Goal: Contribute content

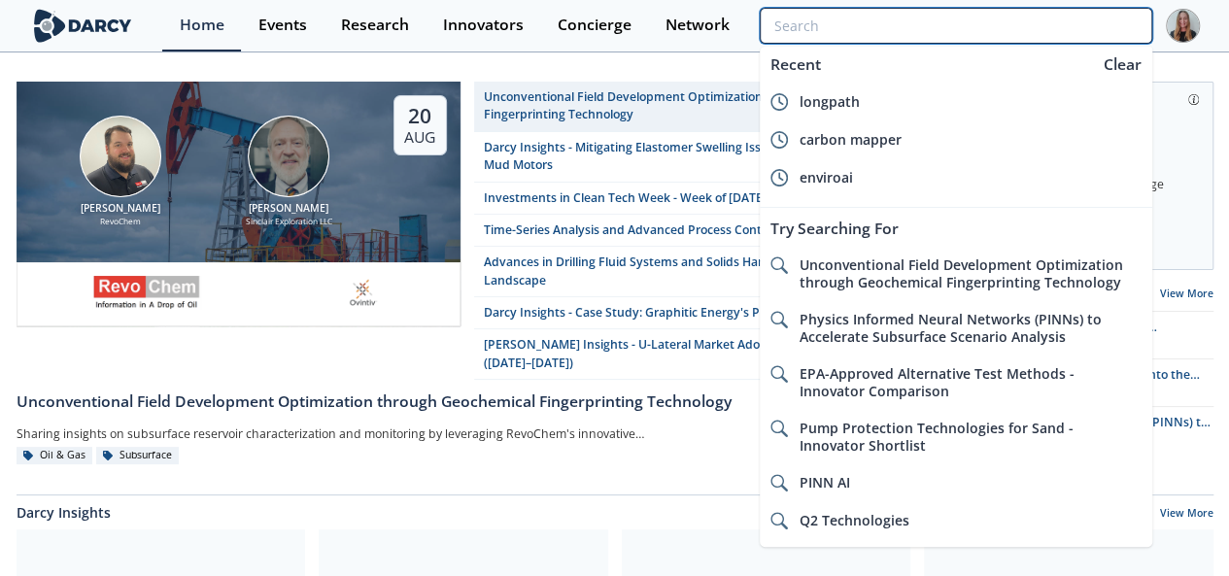
click at [1073, 30] on input "search" at bounding box center [956, 26] width 392 height 36
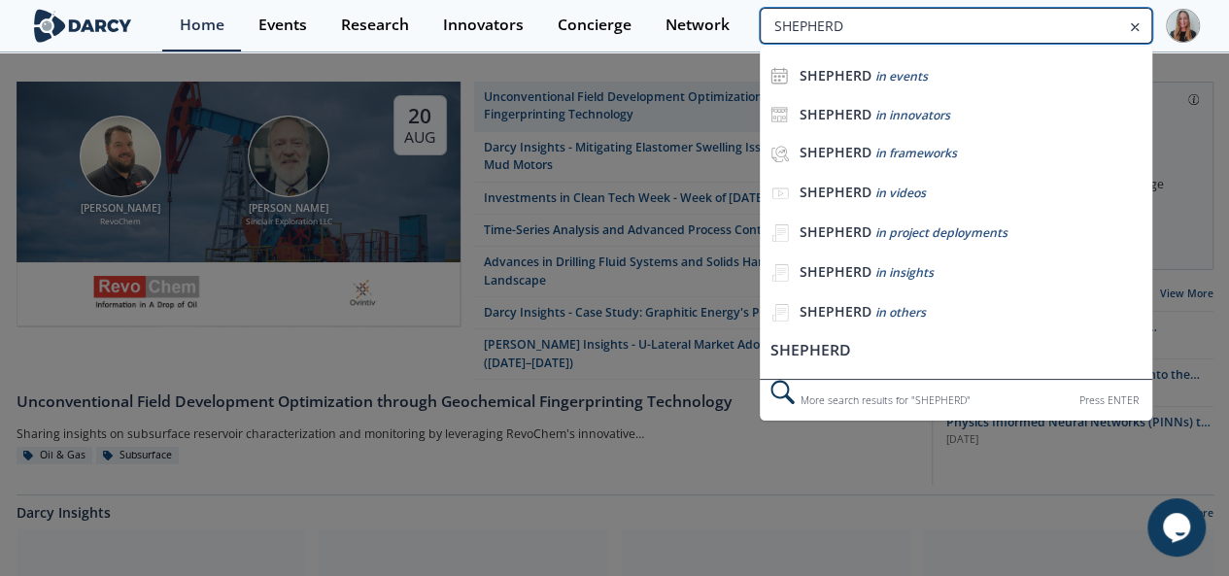
type input "SHEPHERD"
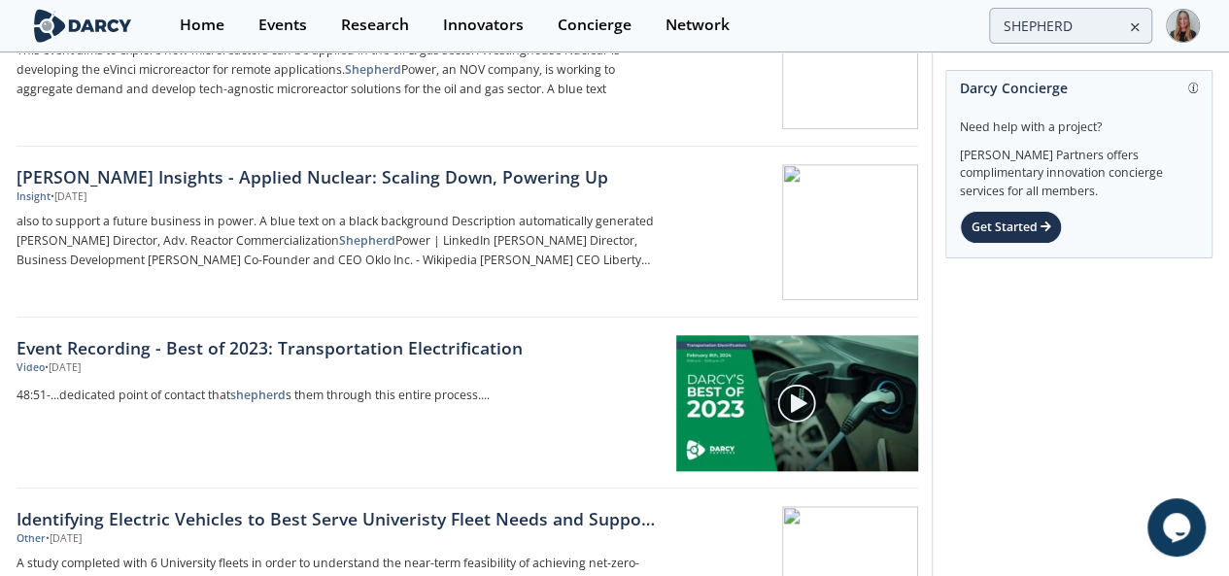
scroll to position [525, 0]
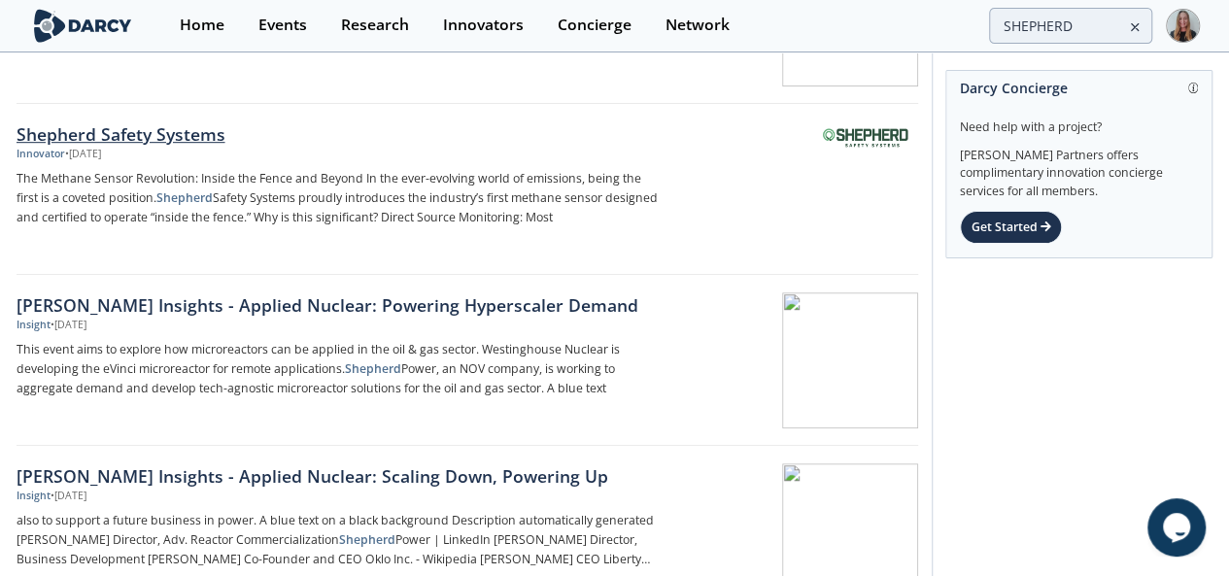
click at [297, 140] on div "Shepherd Safety Systems" at bounding box center [338, 133] width 643 height 25
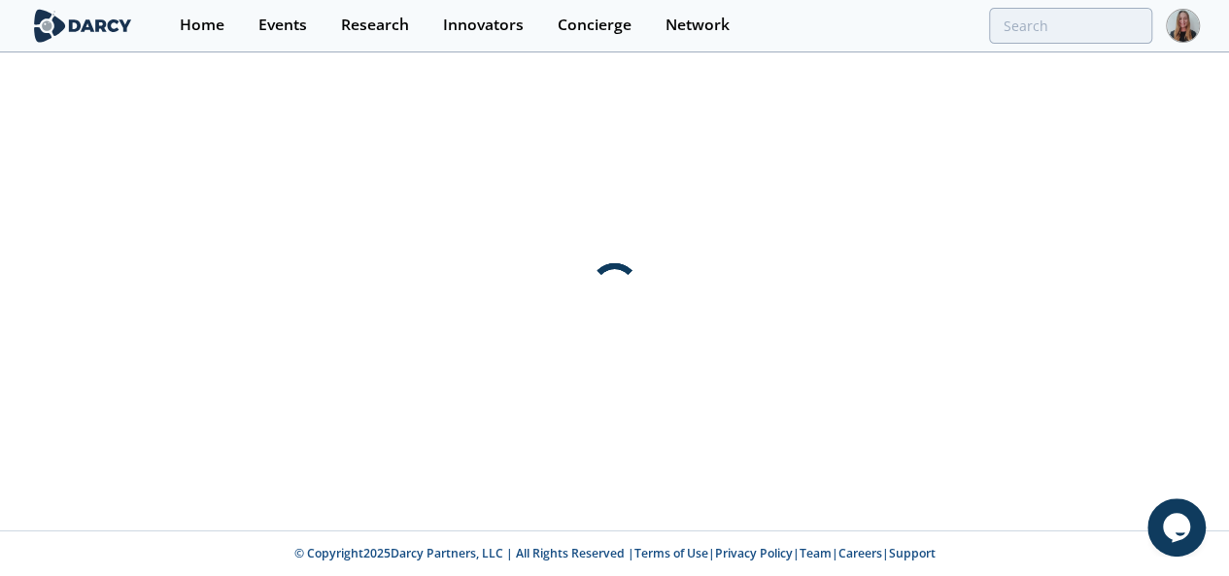
scroll to position [0, 0]
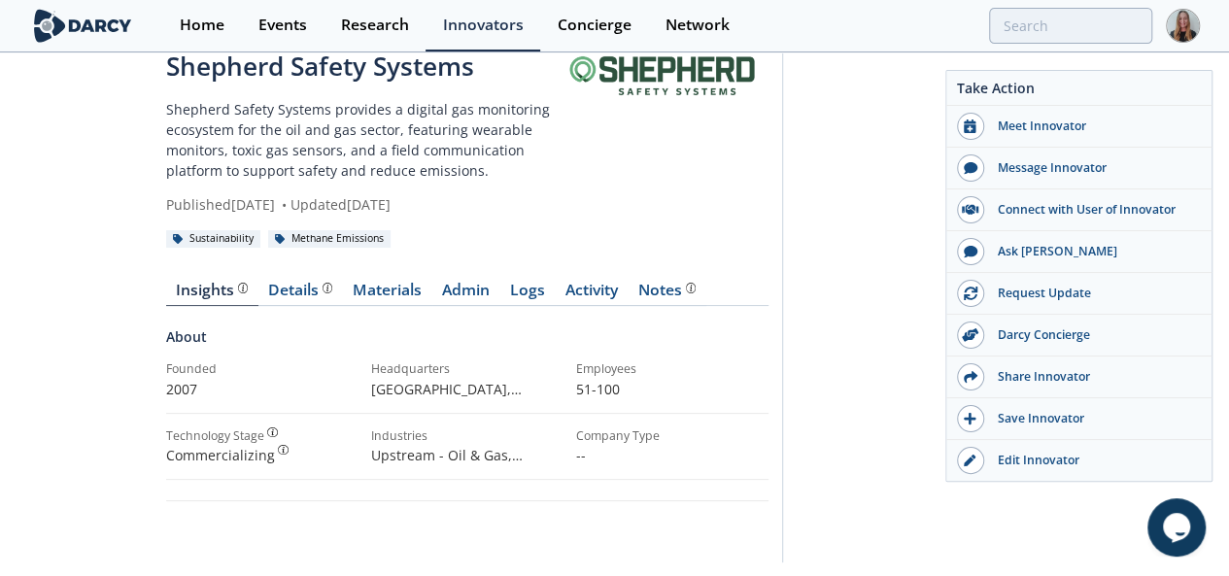
scroll to position [78, 0]
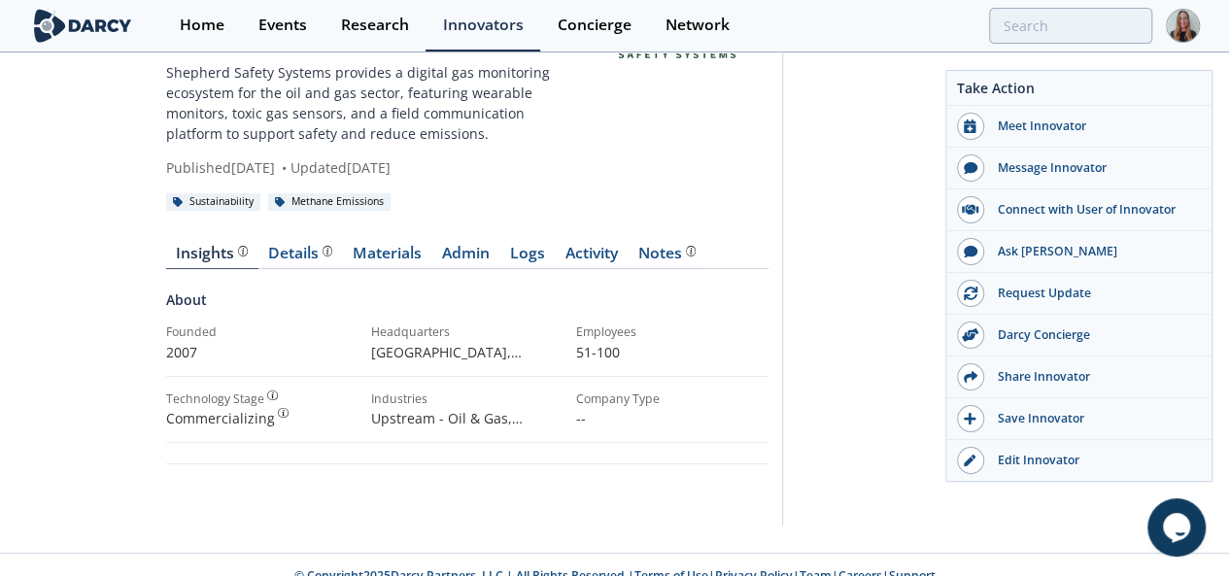
click at [233, 157] on div "Published April 2, 2023 • Updated January 24, 2024" at bounding box center [363, 167] width 395 height 20
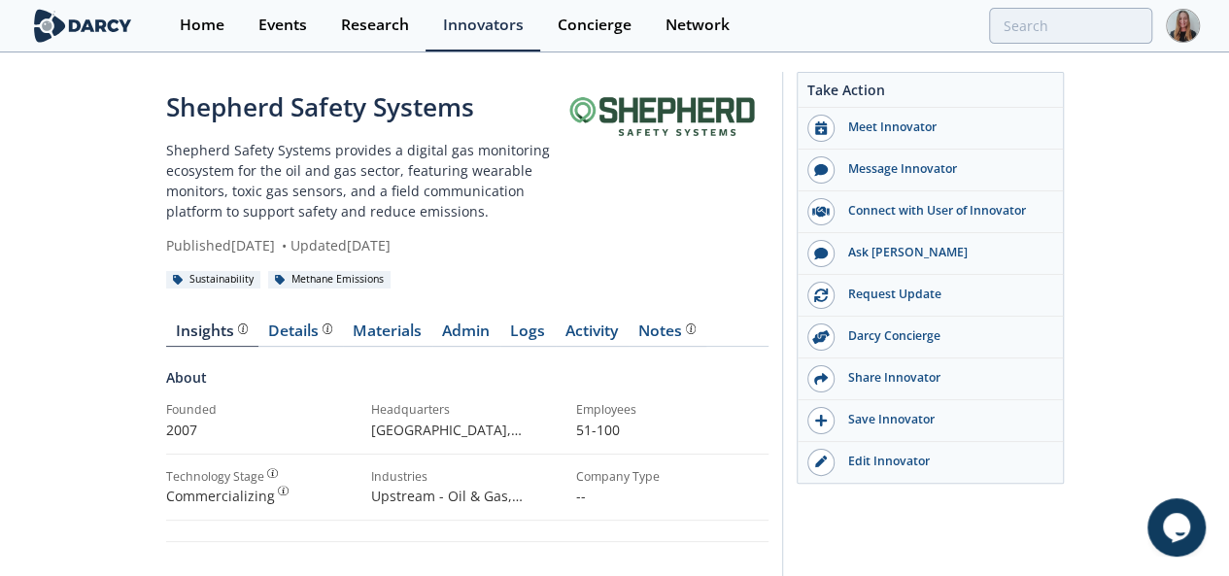
click at [265, 131] on div "Shepherd Safety Systems Shepherd Safety Systems provides a digital gas monitori…" at bounding box center [363, 171] width 395 height 167
click at [276, 114] on div "Shepherd Safety Systems" at bounding box center [363, 107] width 395 height 38
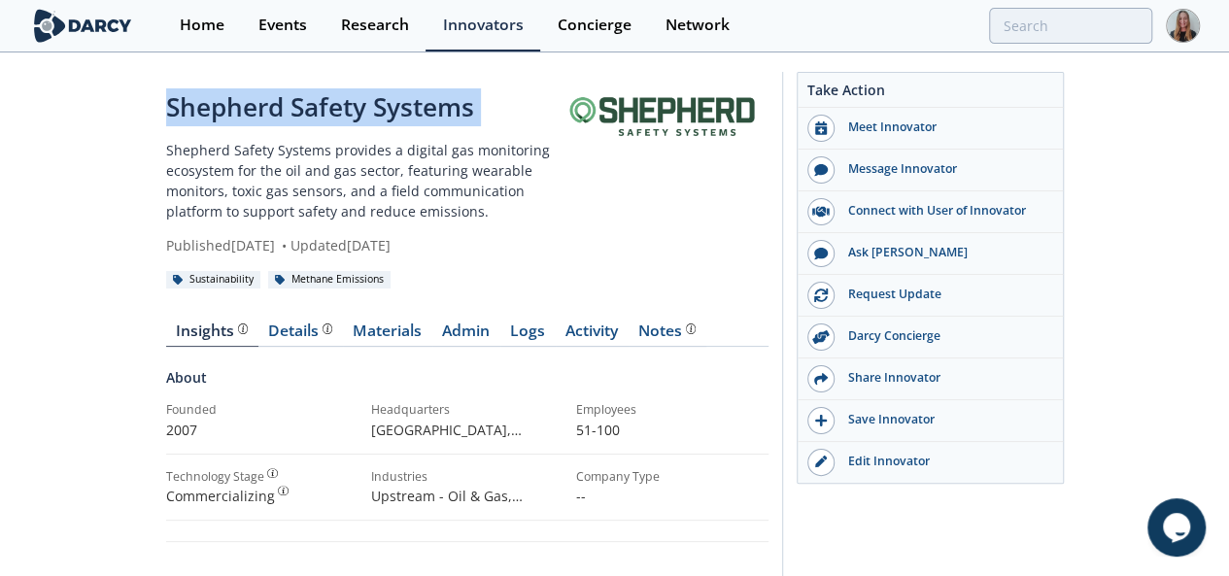
click at [276, 114] on div "Shepherd Safety Systems" at bounding box center [363, 107] width 395 height 38
copy div "Shepherd Safety Systems"
click at [343, 324] on link "Materials" at bounding box center [387, 335] width 89 height 23
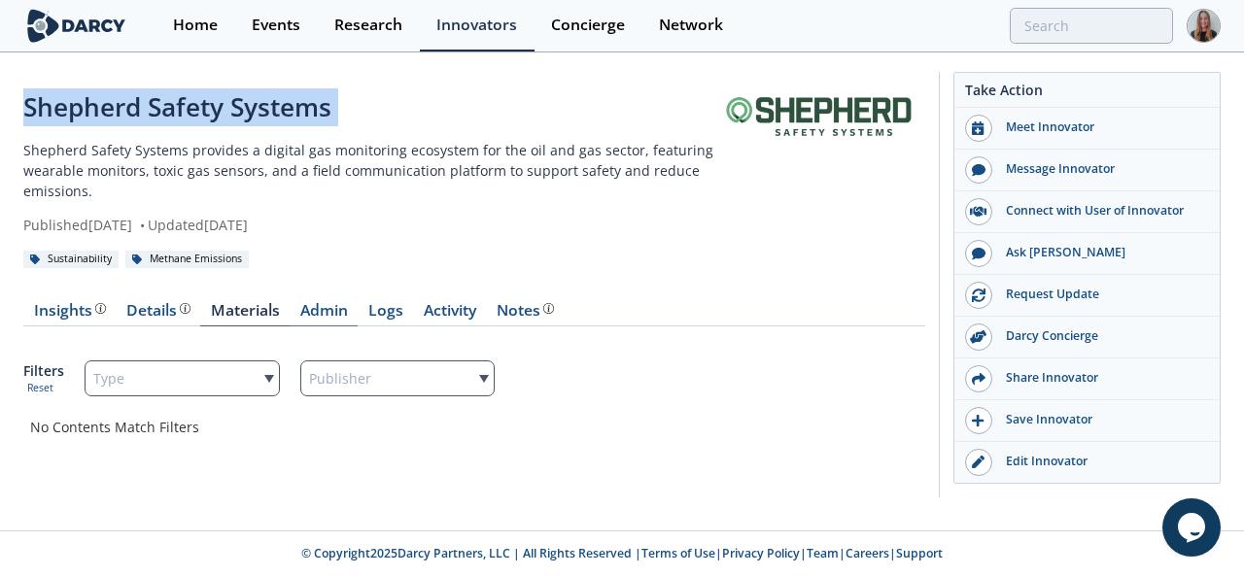
click at [317, 325] on link "Admin" at bounding box center [324, 314] width 68 height 23
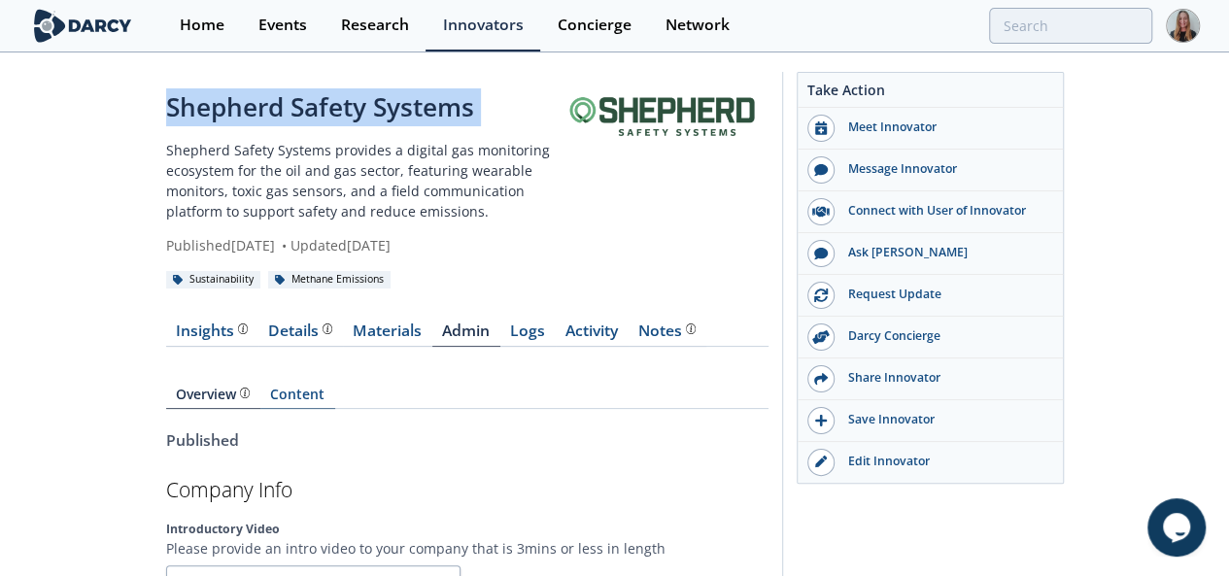
click at [260, 388] on link "Content" at bounding box center [297, 398] width 75 height 21
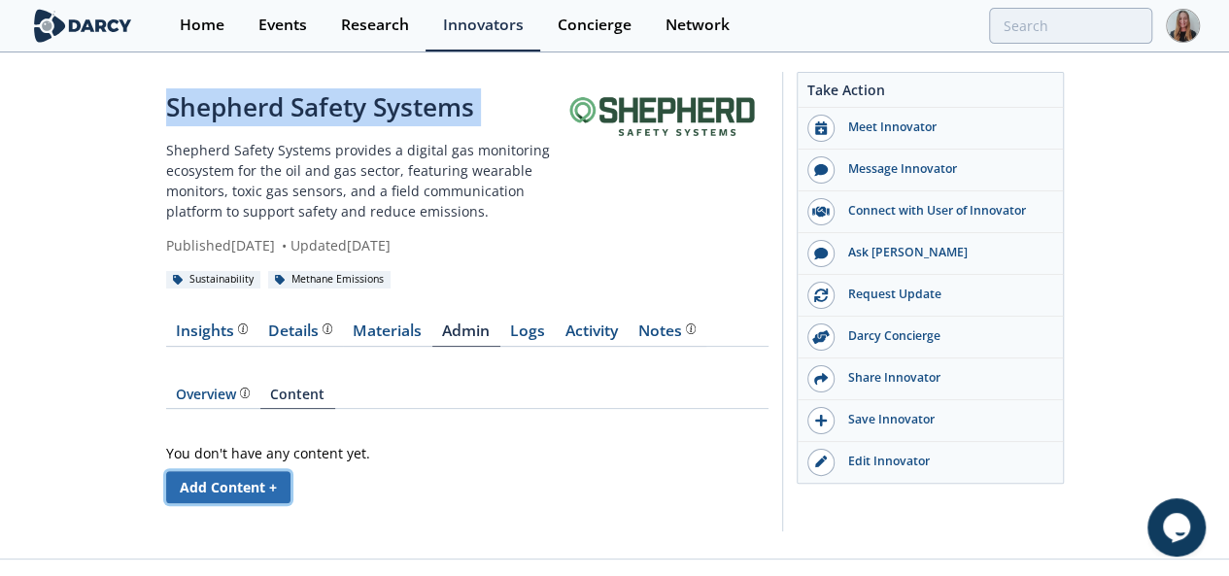
click at [166, 471] on link "Add Content +" at bounding box center [228, 487] width 124 height 32
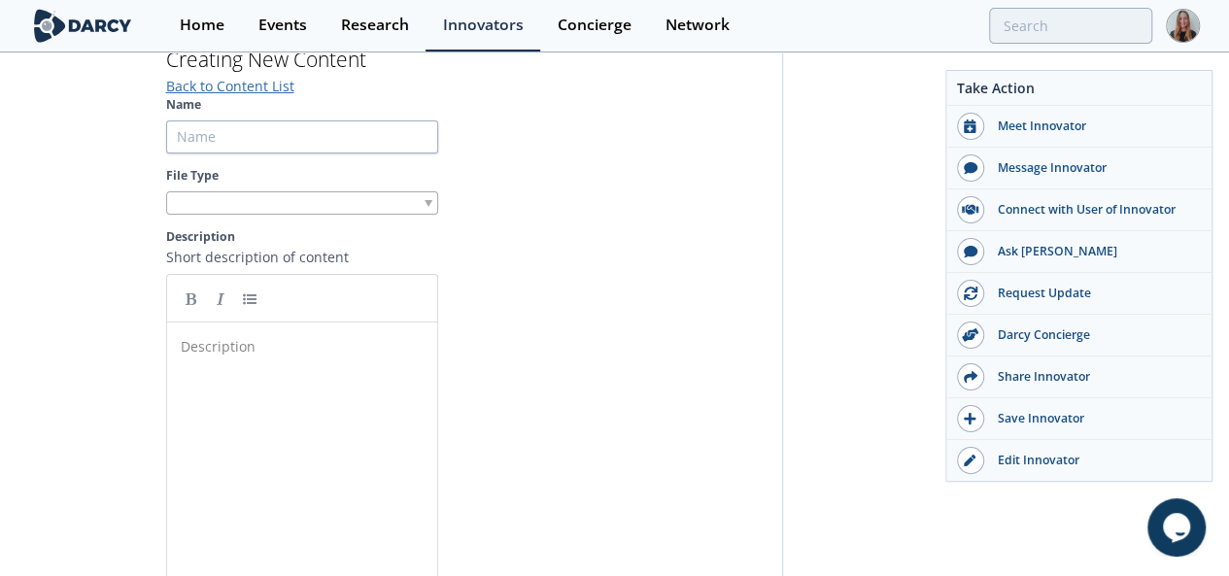
scroll to position [391, 0]
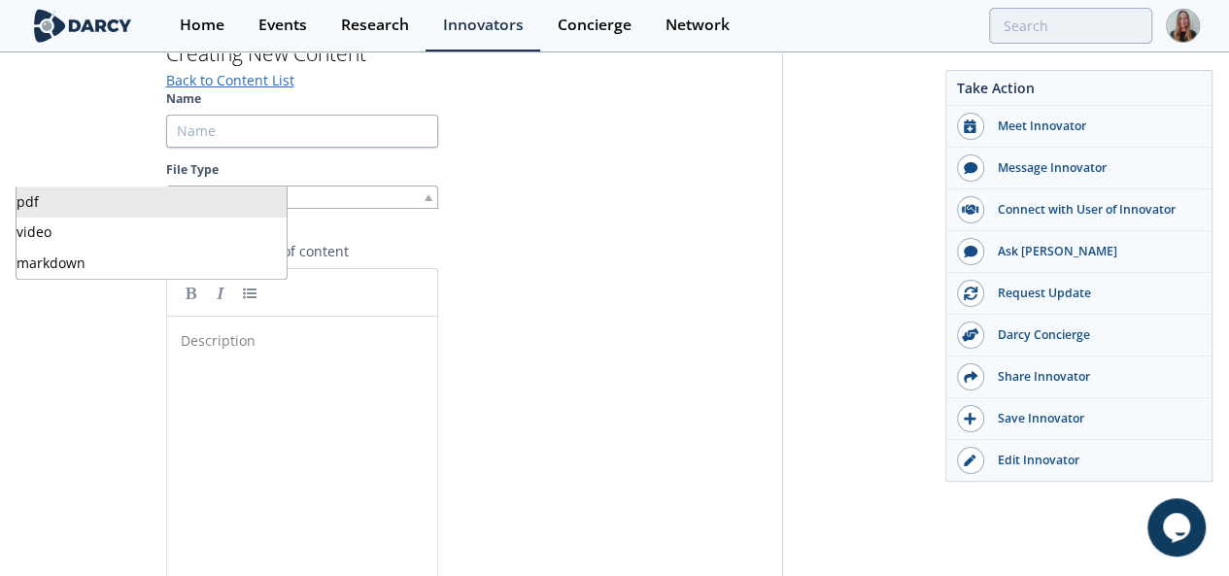
click at [166, 186] on div at bounding box center [302, 198] width 272 height 24
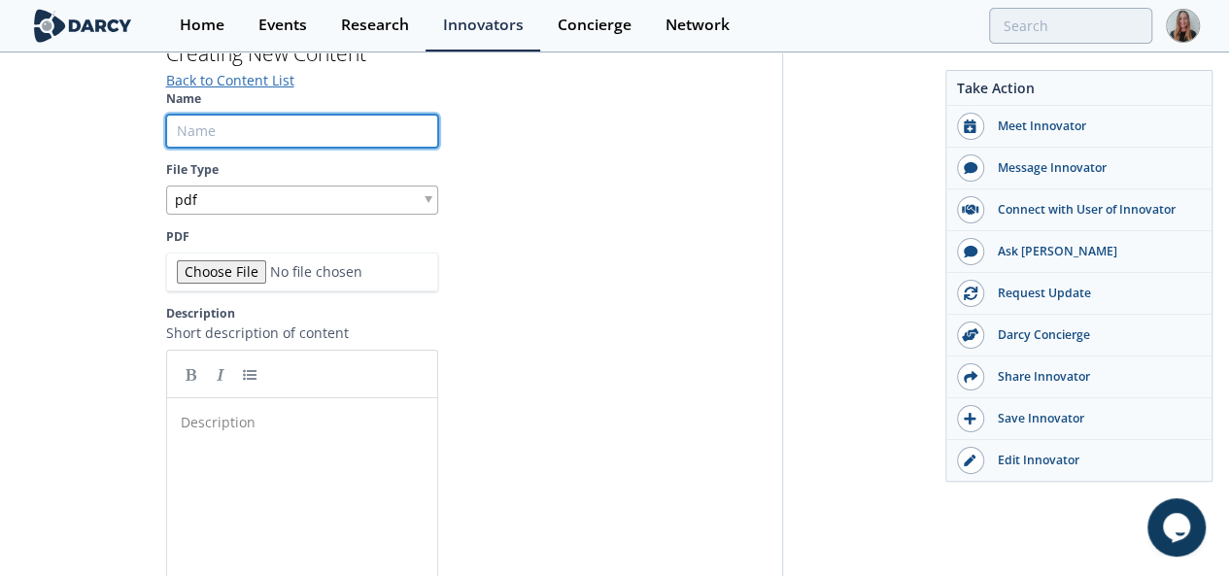
click at [166, 115] on input "Name" at bounding box center [302, 131] width 272 height 33
paste input "Need a title and a 200 charactter description for each file to upload to a page"
type input "Need a title and a 200 charactter description for each file to upload to a page"
click at [249, 120] on input "Name" at bounding box center [302, 131] width 272 height 33
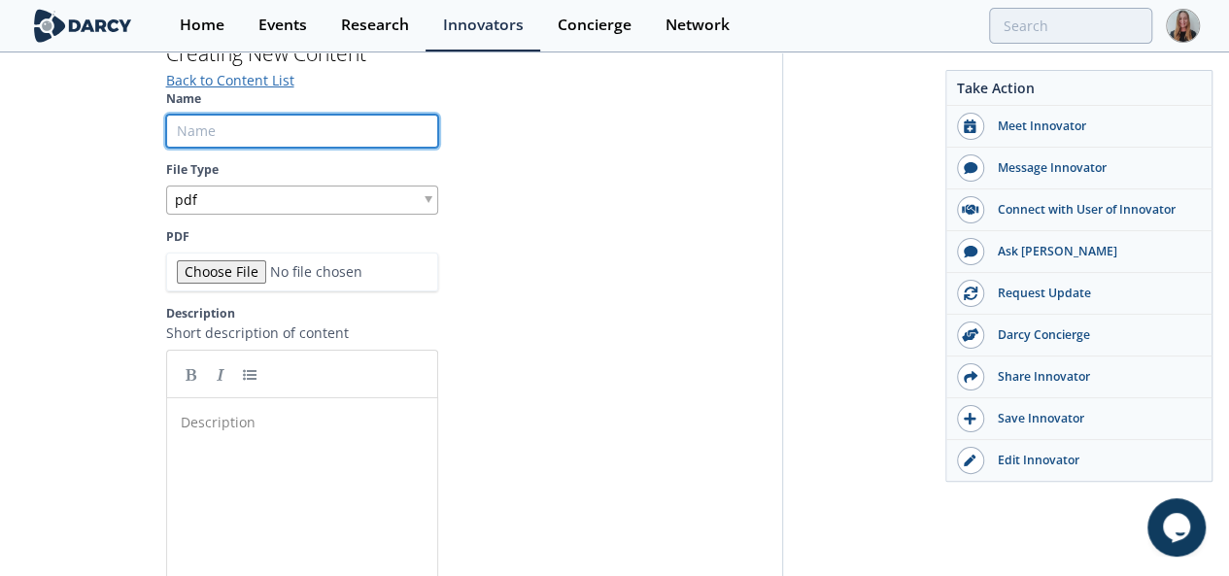
paste input "Shepherd Sensor – Technical Specifications Overview"
type input "Shepherd Sensor – Technical Specifications Overview"
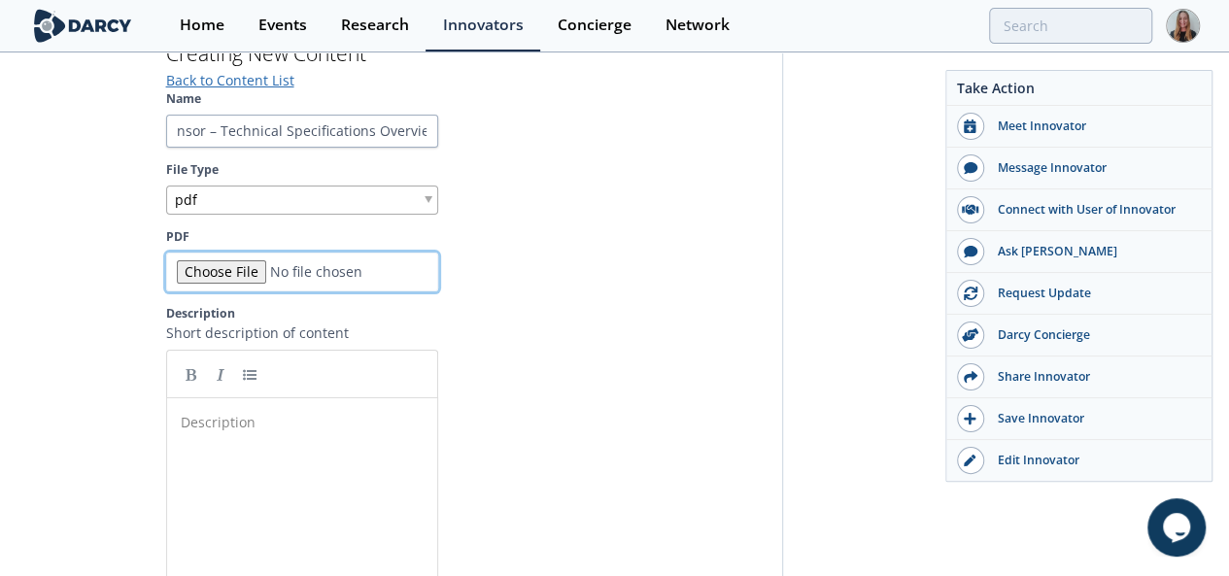
click at [166, 253] on input "PDF" at bounding box center [302, 272] width 272 height 39
type input "C:\fakepath\Shepherd_Technical Specs.pdf"
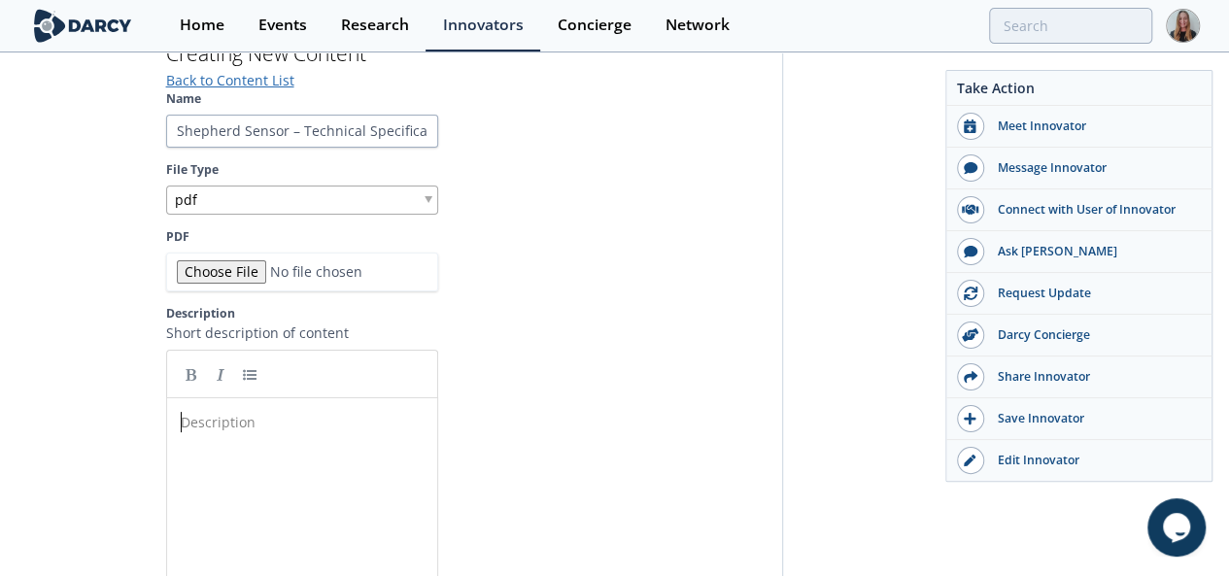
click at [177, 450] on div "Description ​" at bounding box center [317, 568] width 280 height 321
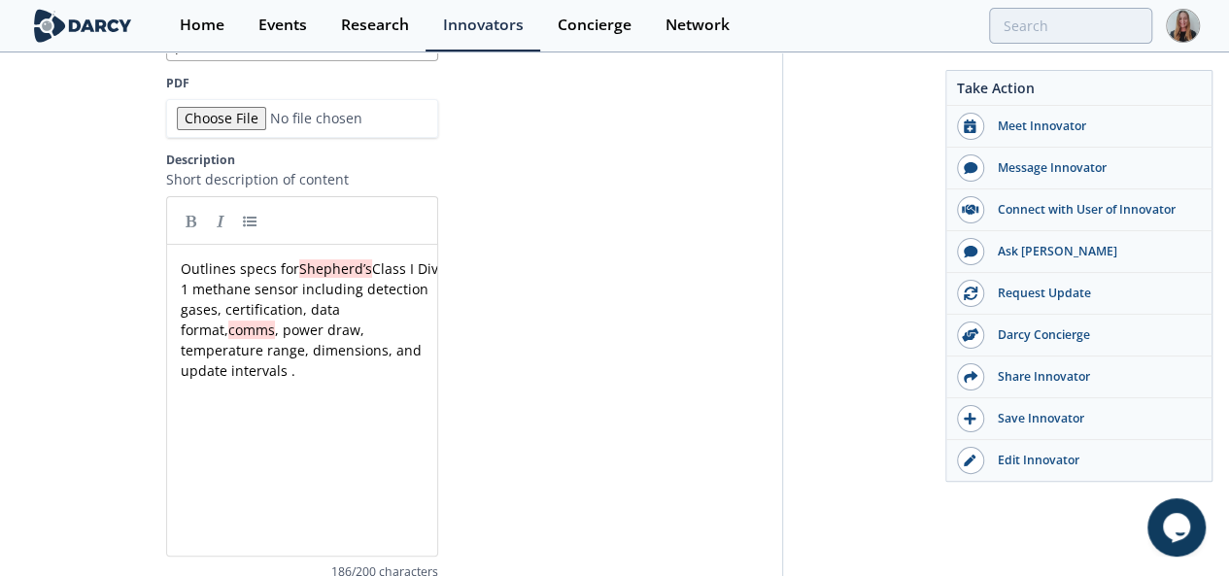
scroll to position [692, 0]
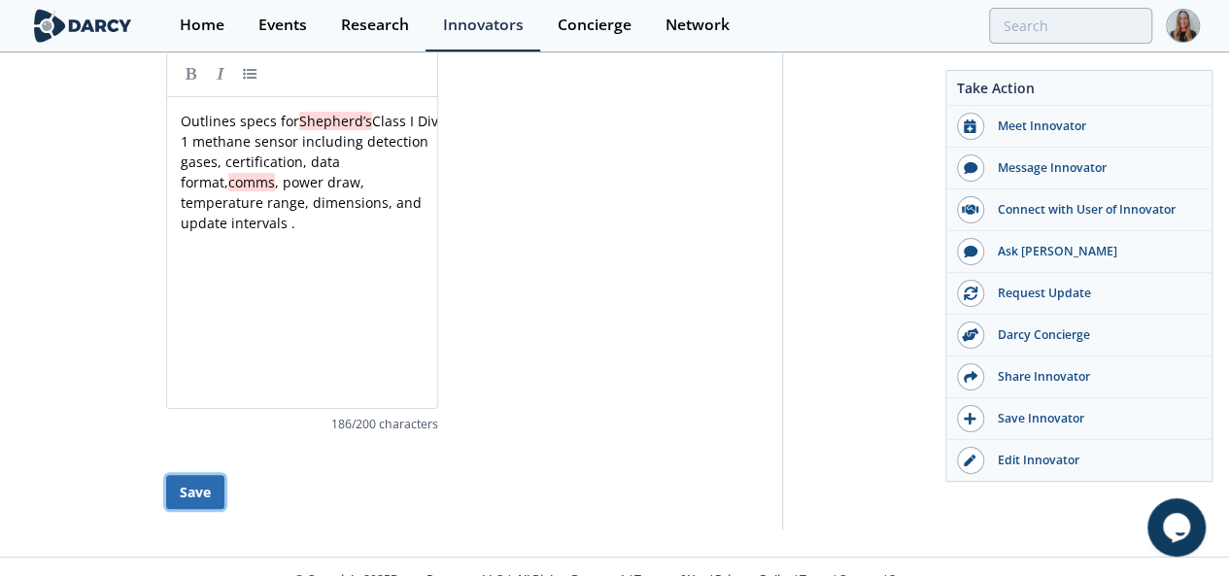
click at [166, 475] on button "Save" at bounding box center [195, 492] width 58 height 34
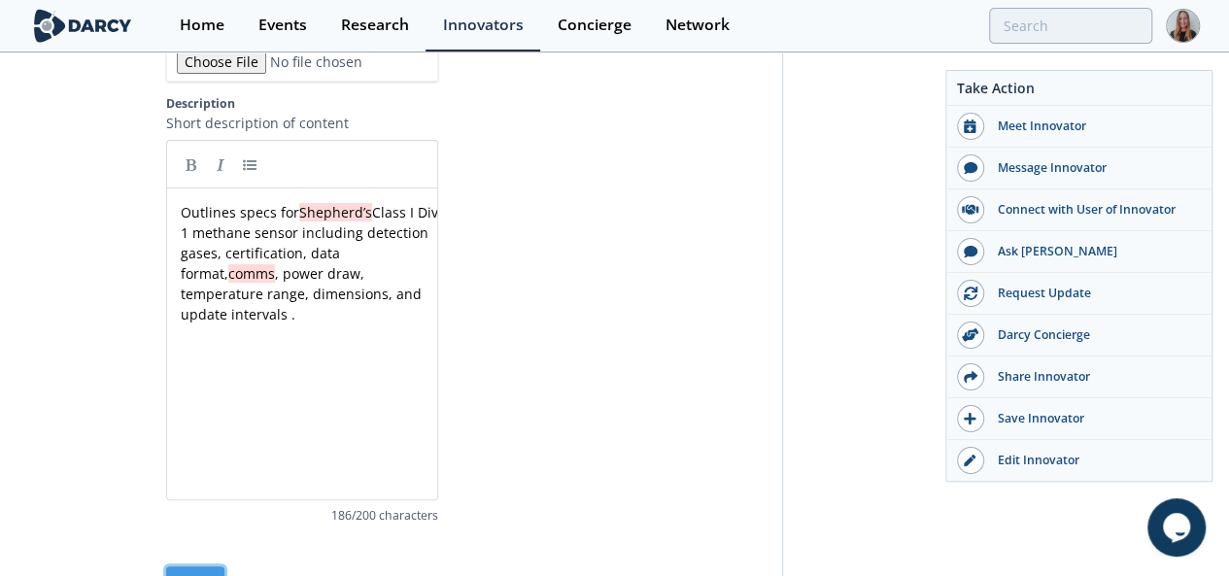
scroll to position [632, 0]
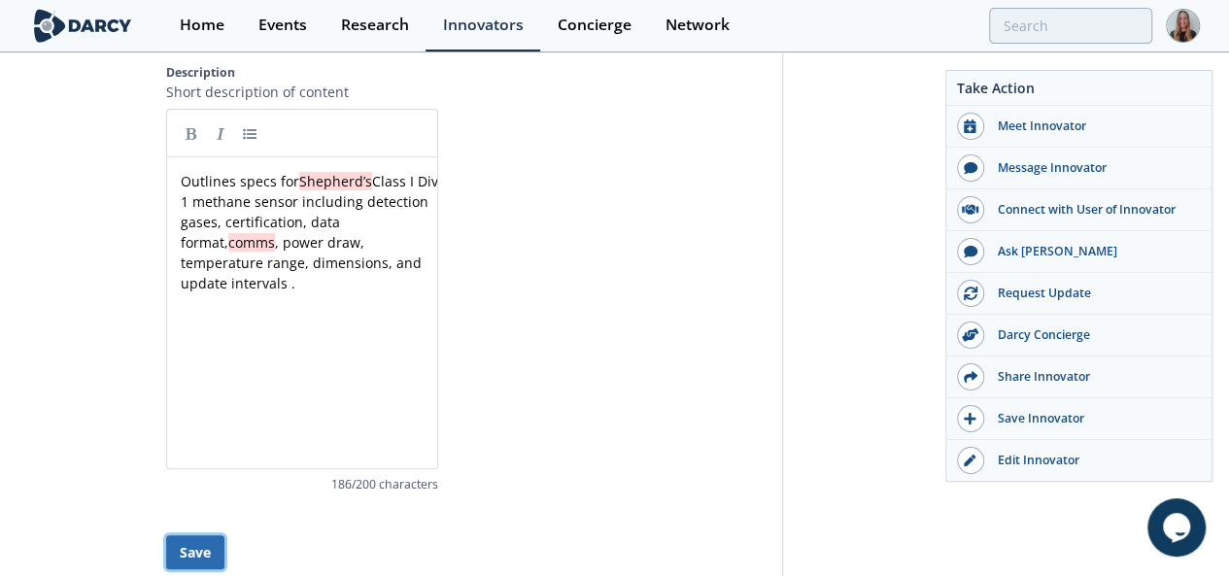
click at [166, 535] on button "Save" at bounding box center [195, 552] width 58 height 34
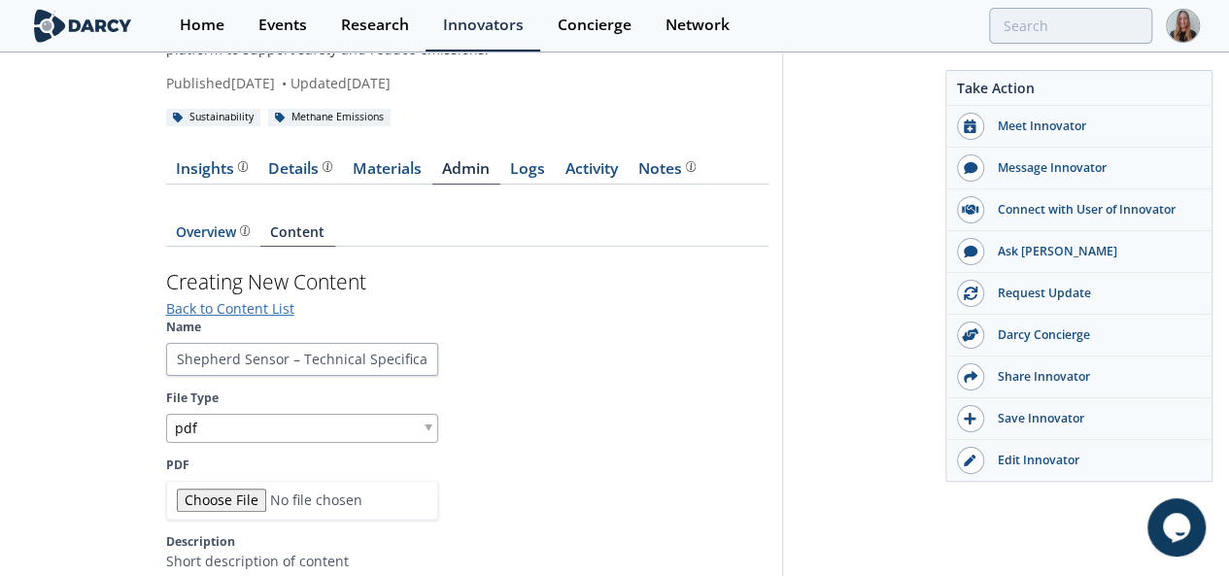
scroll to position [157, 0]
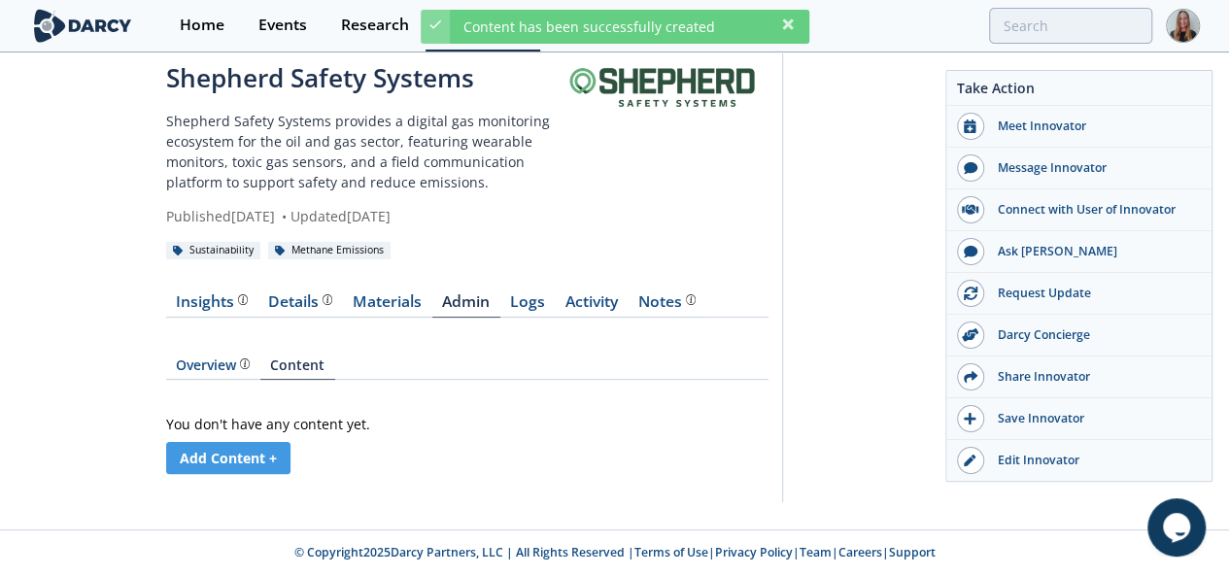
scroll to position [6, 0]
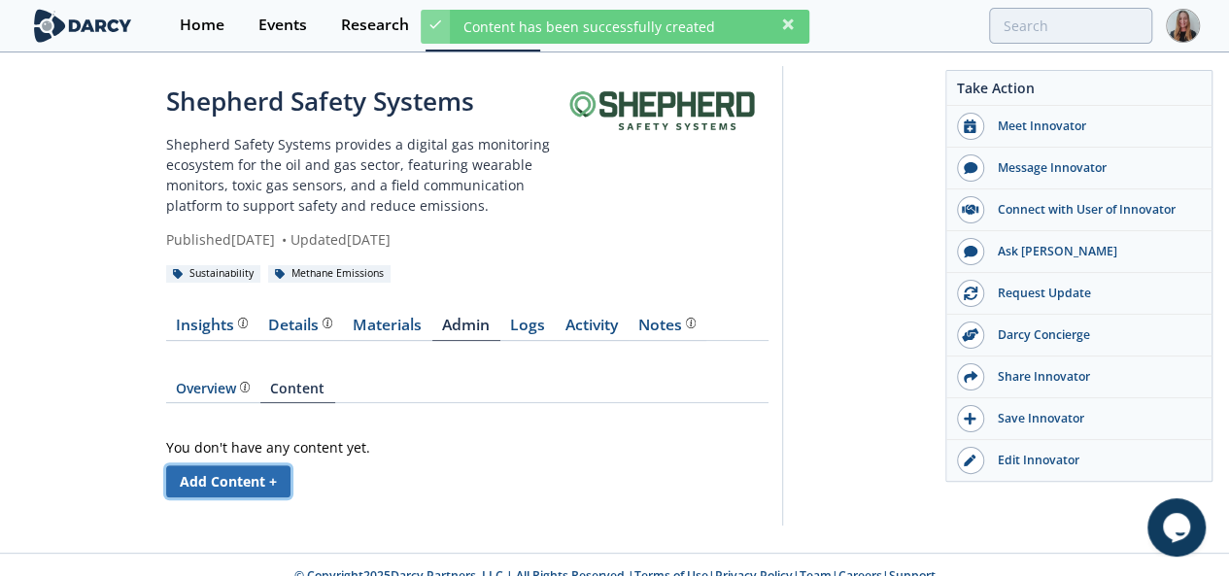
click at [166, 465] on link "Add Content +" at bounding box center [228, 481] width 124 height 32
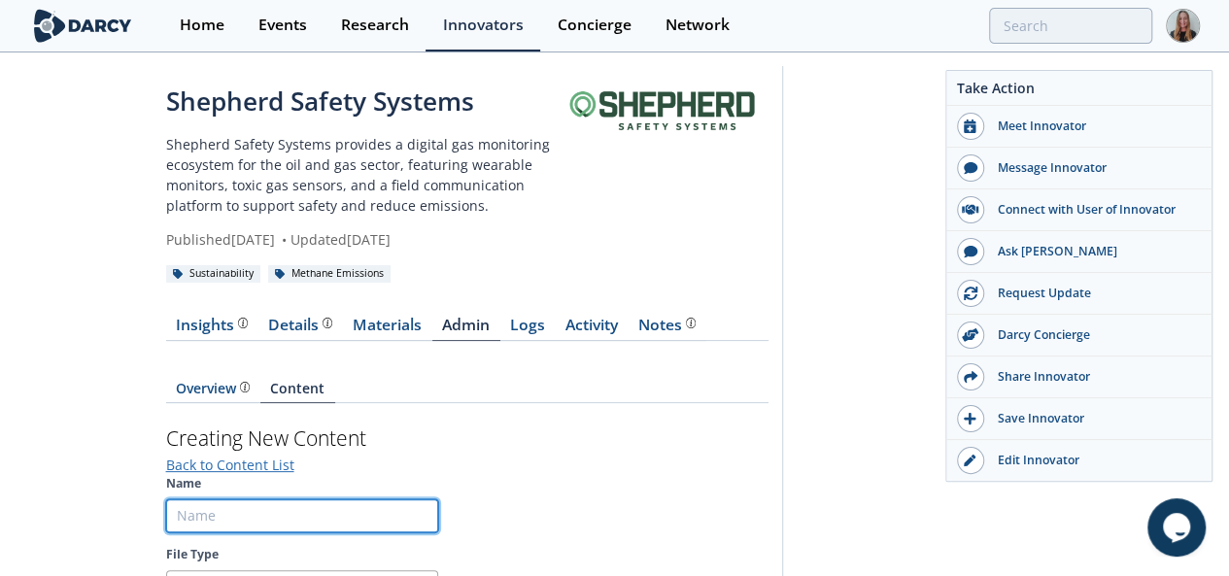
click at [166, 499] on input "Name" at bounding box center [302, 515] width 272 height 33
paste input "Outlines specs for Shepherd’s Class I Div 1 methane sensor including detection …"
type input "Outlines specs for Shepherd’s Class I Div 1 methane sensor including detection …"
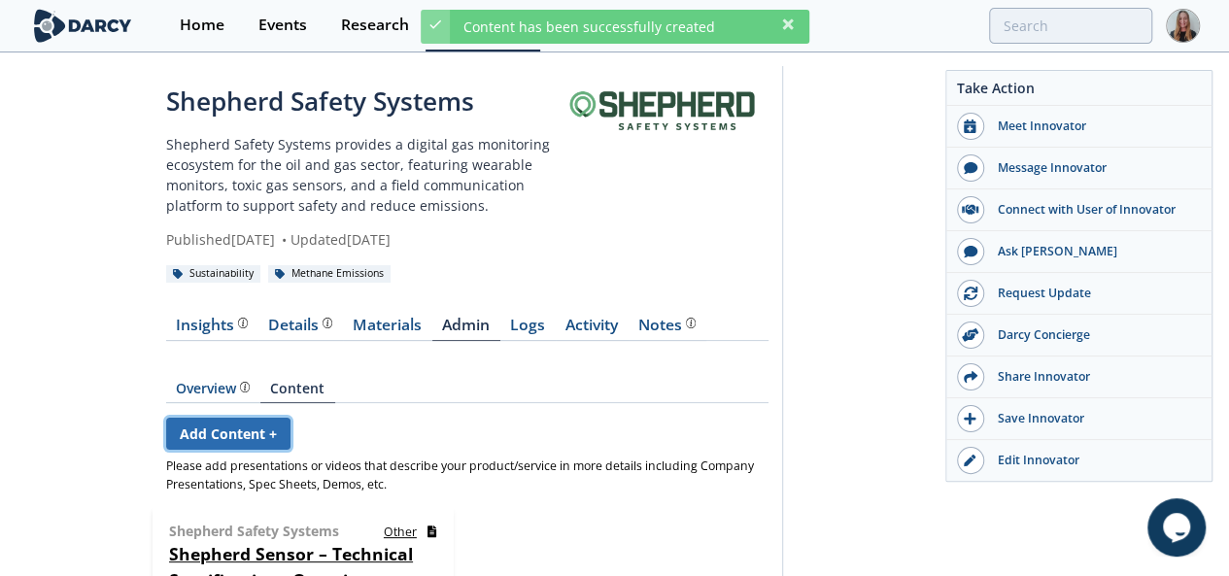
click at [166, 418] on link "Add Content +" at bounding box center [228, 434] width 124 height 32
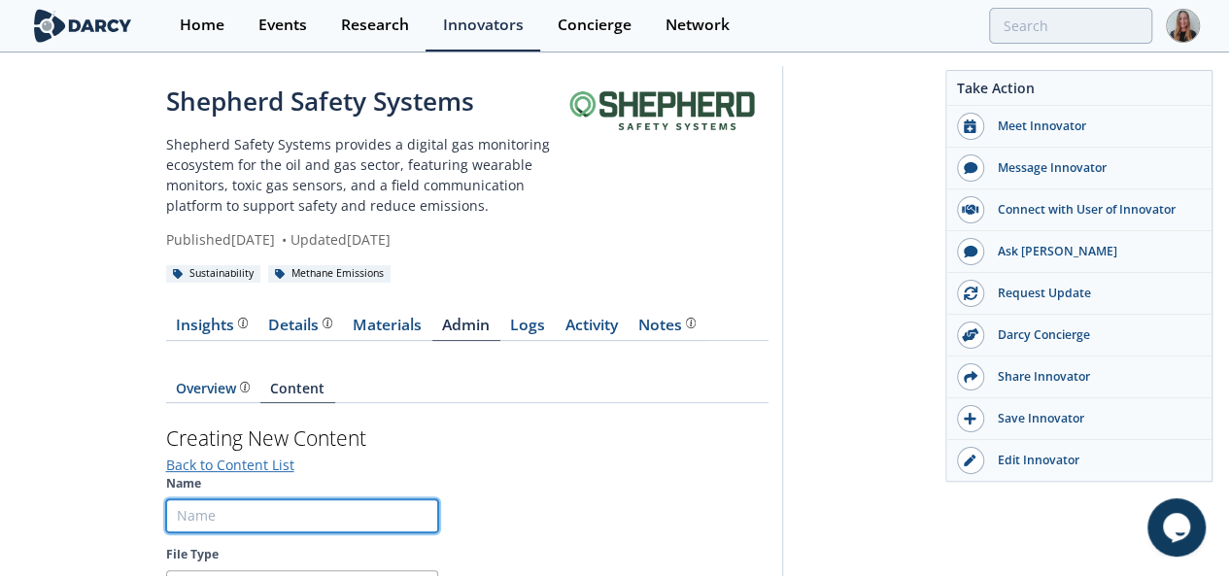
click at [218, 499] on input "Name" at bounding box center [302, 515] width 272 height 33
paste input "Shepherd Sensor – METEC-Validated Continuous Methane Monitoring (2024)"
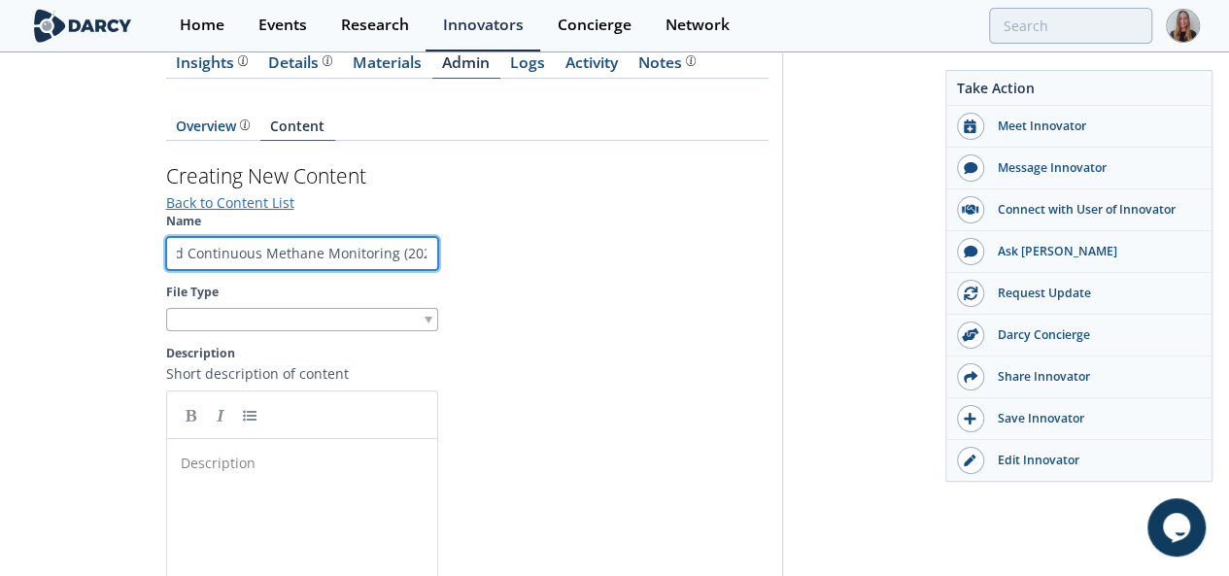
scroll to position [0, 231]
drag, startPoint x: 51, startPoint y: 236, endPoint x: 579, endPoint y: 237, distance: 528.5
click at [579, 237] on section "Name Shepherd Sensor – METEC-Validated Continuous Methane Monitoring (2024) Fil…" at bounding box center [467, 495] width 602 height 564
click at [166, 246] on input "Shepherd Sensor – METEC-Validated Continuous Methane Monitoring (2024)" at bounding box center [302, 253] width 272 height 33
click at [166, 237] on input "Shepherd Sensor – METEC-Validated Continuous Methane Monitoring (2024)" at bounding box center [302, 253] width 272 height 33
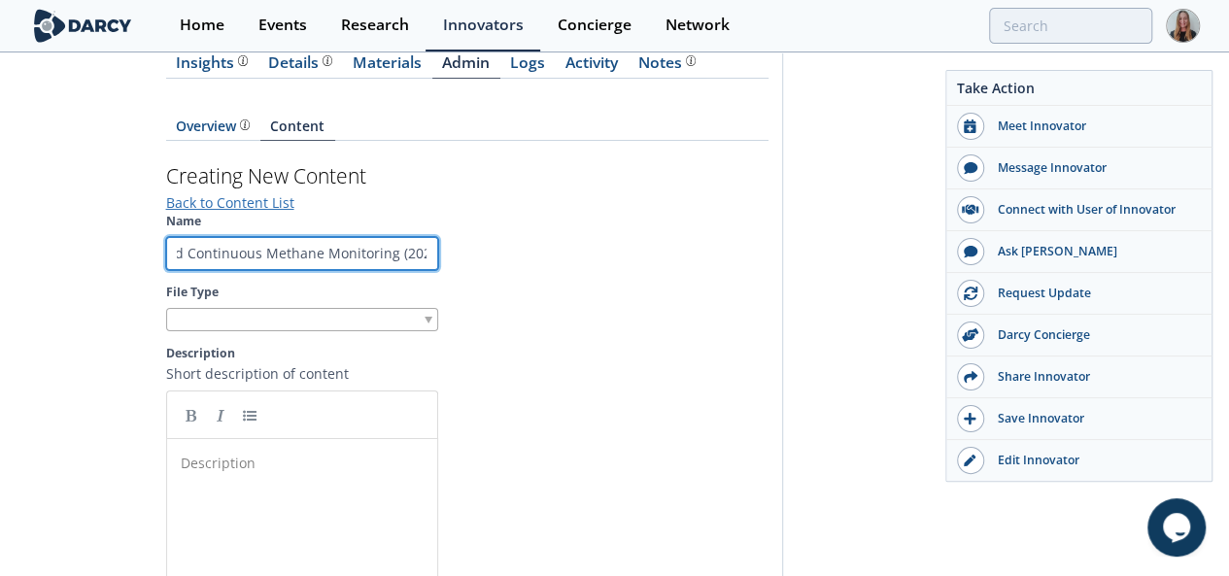
click at [166, 237] on input "Shepherd Sensor – METEC-Validated Continuous Methane Monitoring (2024)" at bounding box center [302, 253] width 272 height 33
drag, startPoint x: 35, startPoint y: 234, endPoint x: 642, endPoint y: 239, distance: 607.3
click at [642, 239] on section "Name Shepherd Sensor – METEC-Validated Continuous Methane Monitoring (2024) Fil…" at bounding box center [467, 495] width 602 height 564
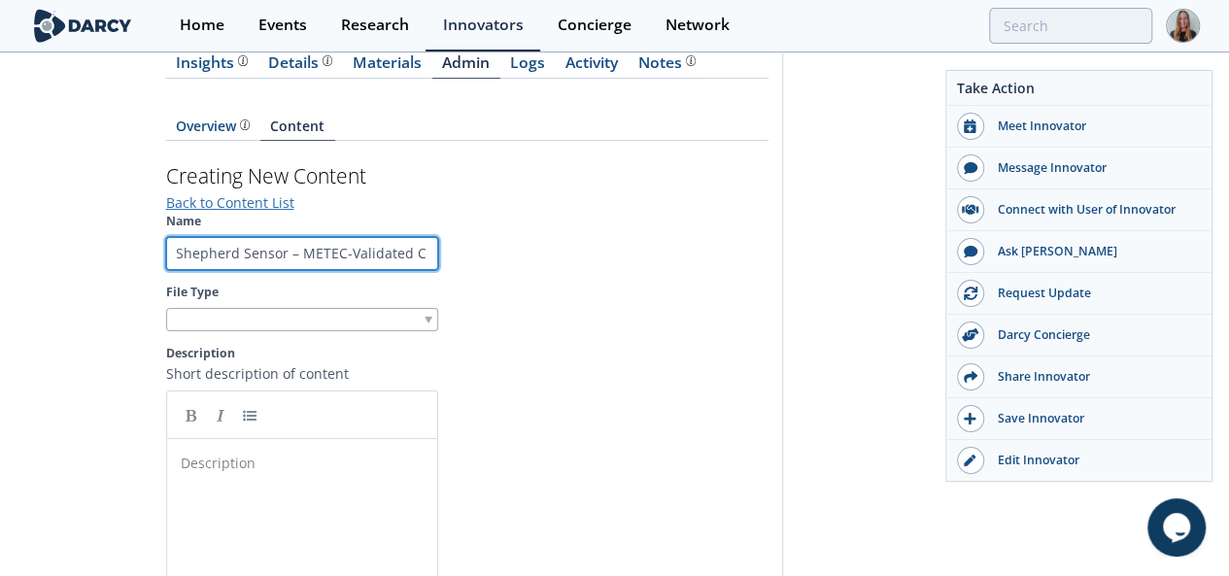
scroll to position [0, 0]
type input "Shepherd Sensor – METEC-Validated Continuous Methane Monitoring (2024)"
paste input "Shepherd Sensor – METEC-Validated Continuous Methane Monitoring (2024)"
drag, startPoint x: 245, startPoint y: 236, endPoint x: -356, endPoint y: 189, distance: 602.3
click at [0, 189] on html "Home Events Research Innovators Concierge Network Shepherd Safety Systems •" at bounding box center [614, 20] width 1229 height 576
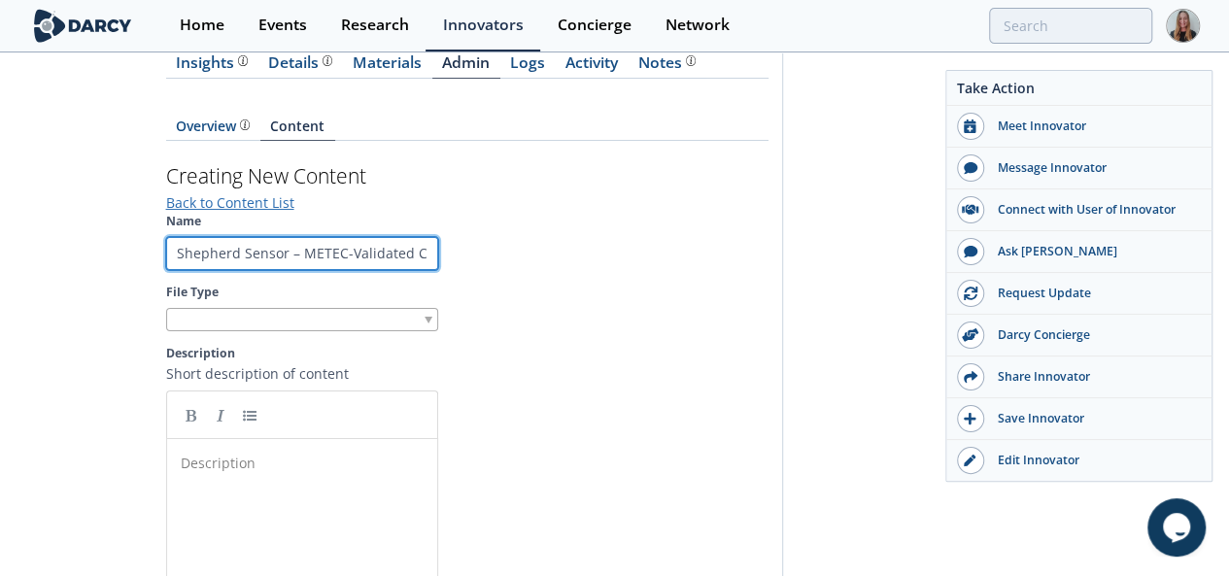
click at [269, 236] on body "Home Events Research Innovators Concierge Network Shepherd Safety Systems •" at bounding box center [614, 20] width 1229 height 576
click at [170, 244] on input "Shepherd Sensor – METEC-Validated Continuous Methane Monitoring (2024)" at bounding box center [302, 253] width 272 height 33
drag, startPoint x: 250, startPoint y: 240, endPoint x: 389, endPoint y: 242, distance: 139.0
click at [389, 242] on section "Name Shepherd Sensor – METEC-Validated Continuous Methane Monitoring (2024) Fil…" at bounding box center [467, 495] width 602 height 564
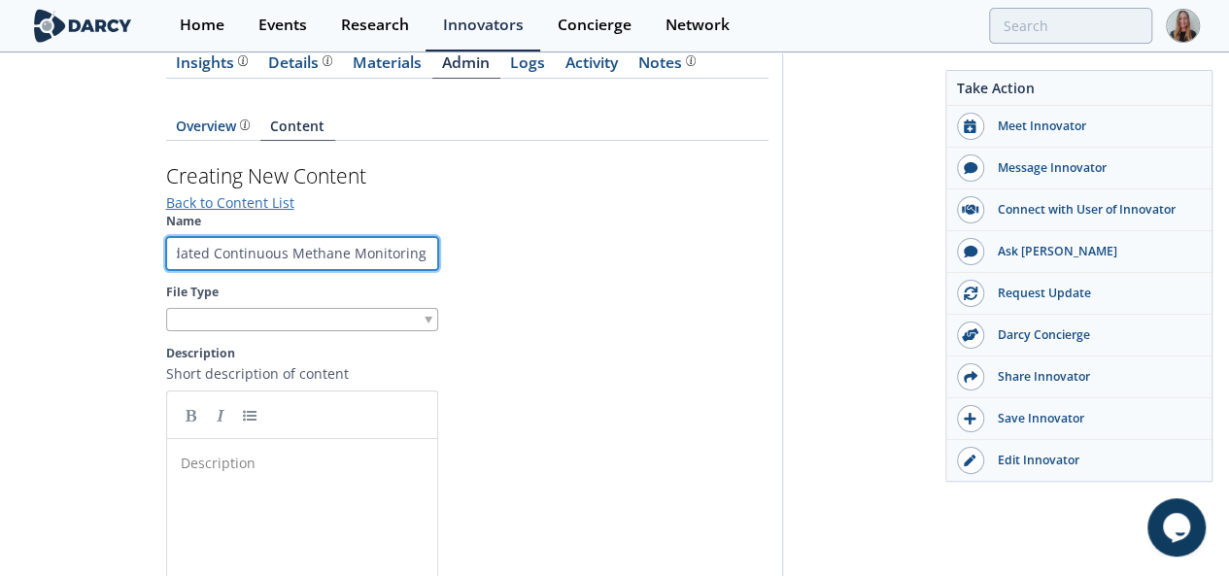
scroll to position [0, 188]
type input "Shepherd Sensor – METEC-Validated Continuous Methane Monitoring"
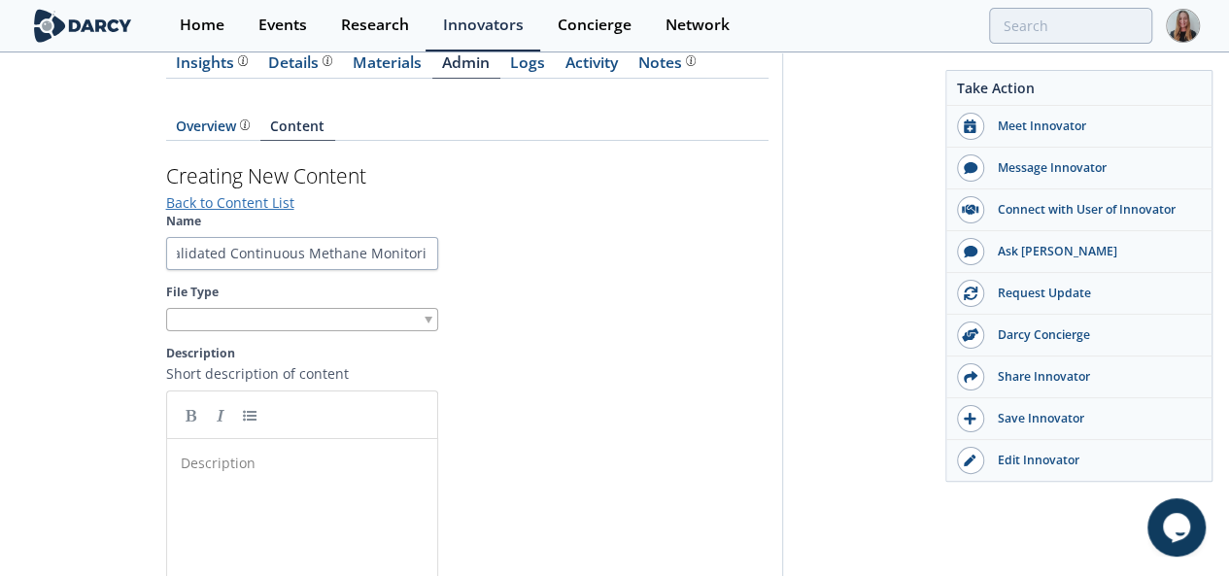
click at [174, 308] on div at bounding box center [302, 320] width 272 height 24
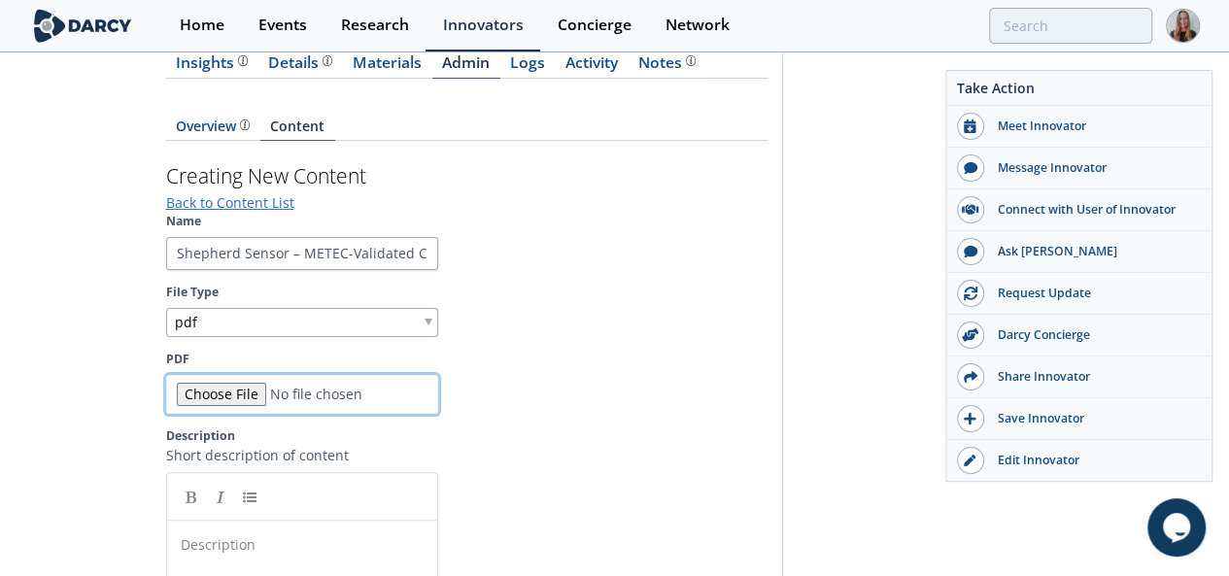
click at [166, 375] on input "PDF" at bounding box center [302, 394] width 272 height 39
type input "C:\fakepath\Shepherd_Whitepaper.pdf"
click at [177, 534] on pre "​" at bounding box center [310, 544] width 266 height 20
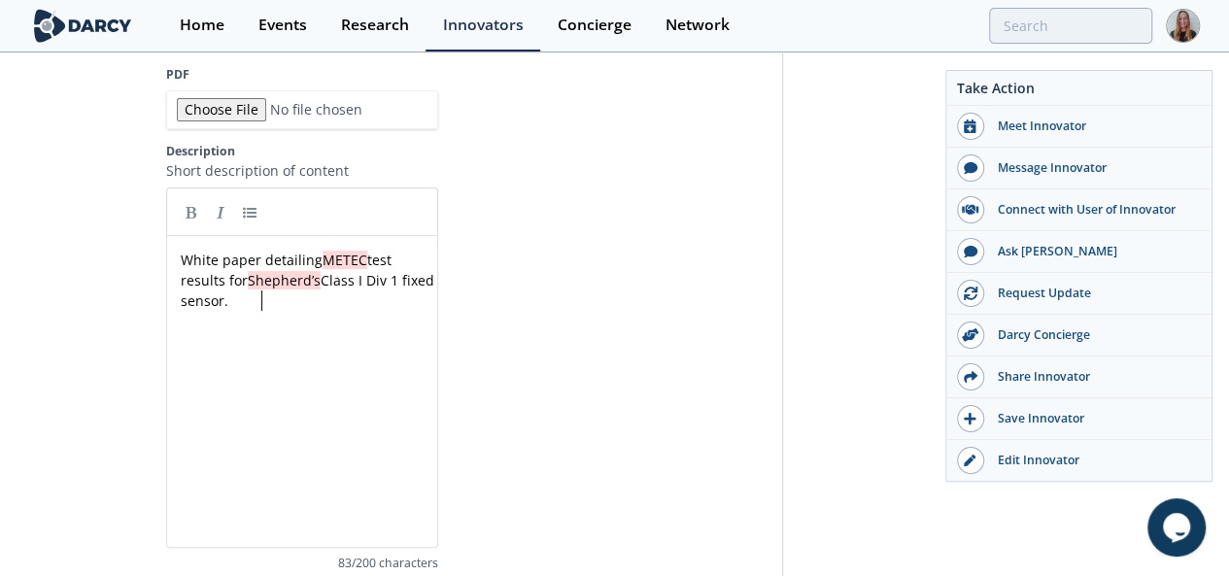
scroll to position [692, 0]
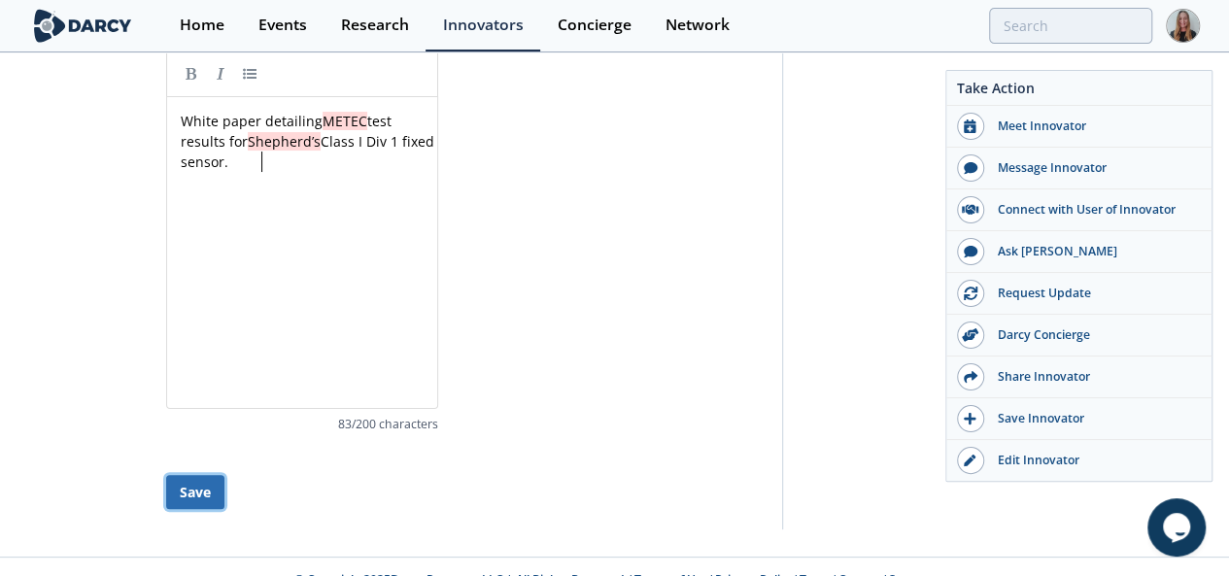
click at [166, 475] on button "Save" at bounding box center [195, 492] width 58 height 34
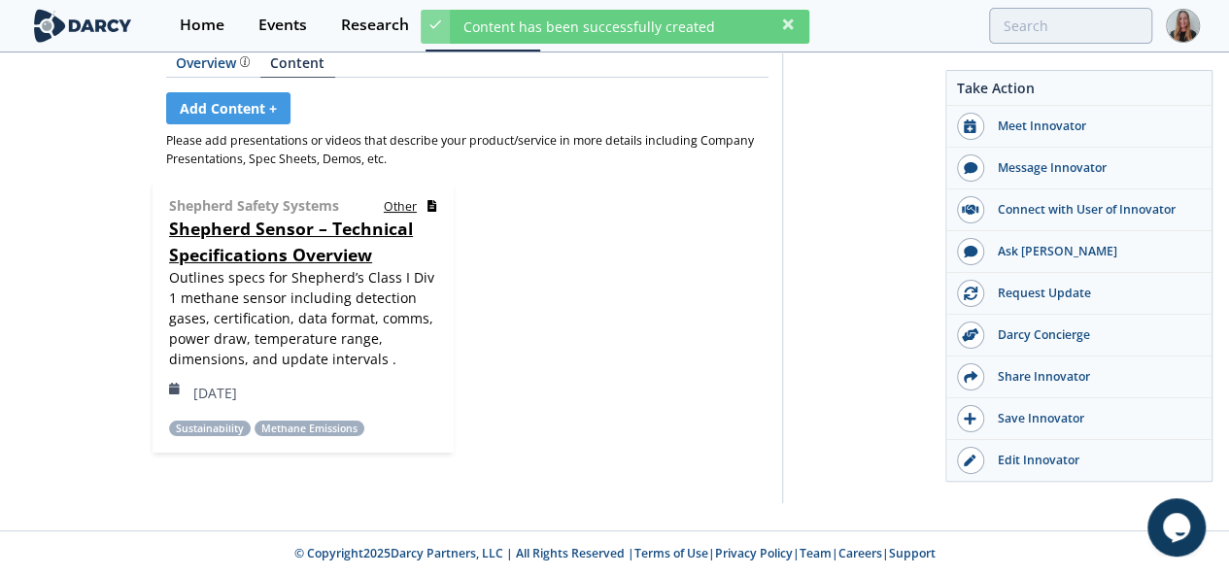
scroll to position [270, 0]
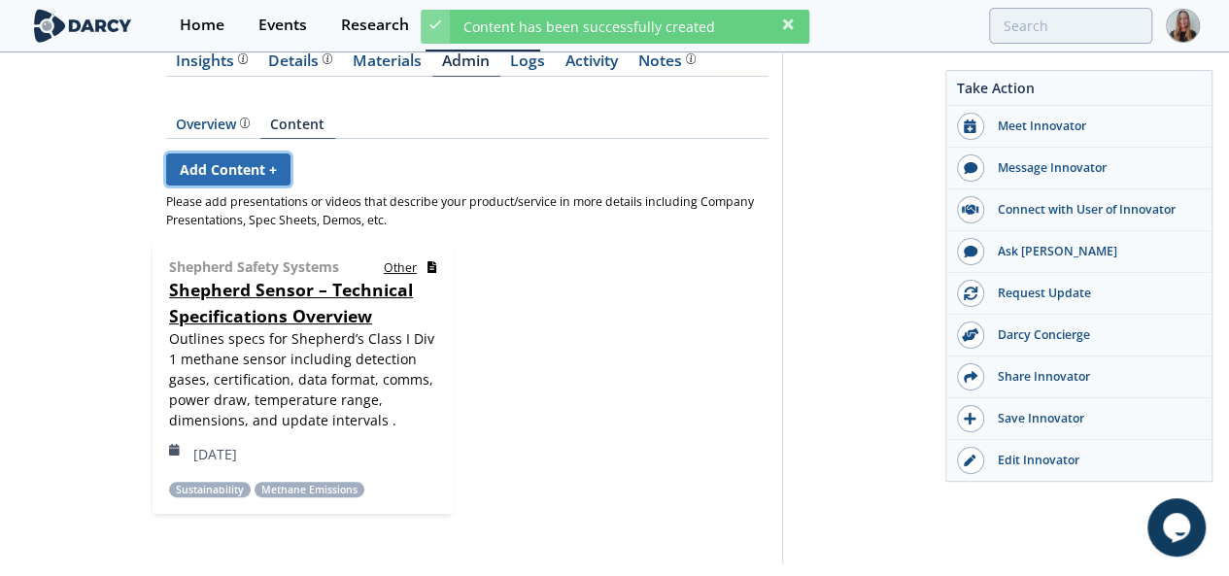
click at [166, 154] on link "Add Content +" at bounding box center [228, 170] width 124 height 32
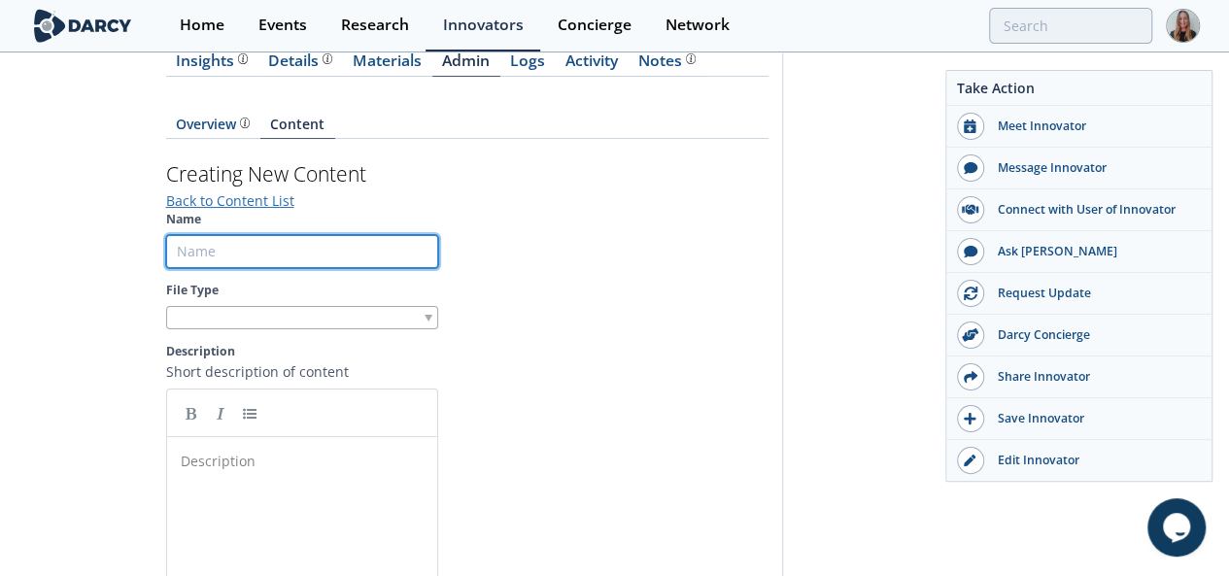
click at [169, 235] on input "Name" at bounding box center [302, 251] width 272 height 33
paste input "Shepherd Sensor – Product Overview and Use Case Summary"
type input "Shepherd Sensor – Product Overview and Use Case Summary"
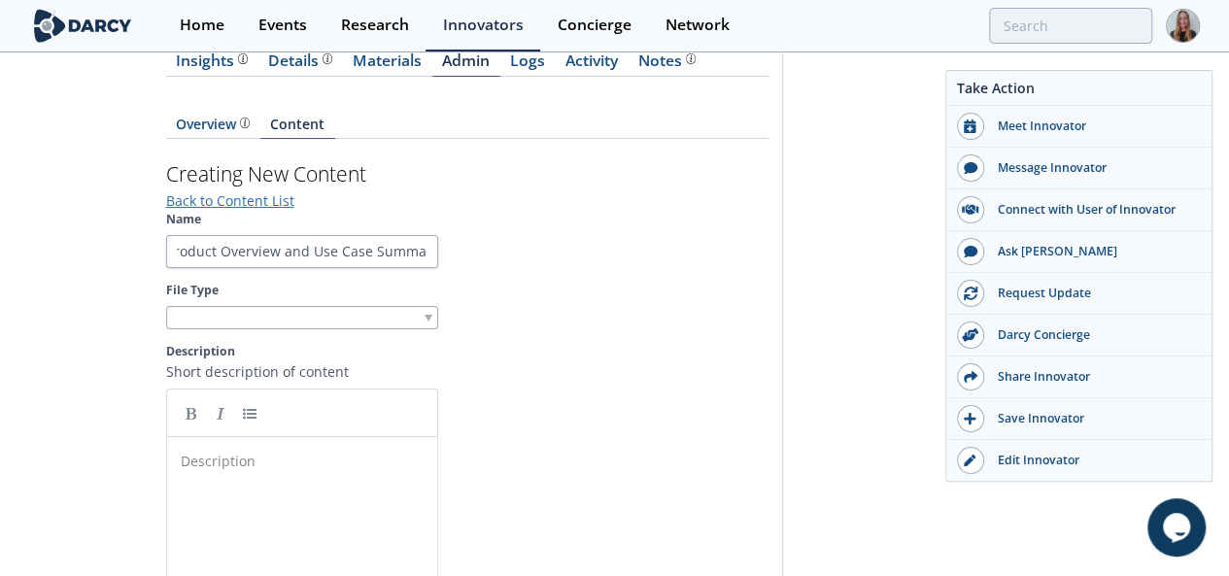
click at [166, 282] on div "File Type" at bounding box center [302, 306] width 272 height 49
click at [166, 306] on div at bounding box center [302, 318] width 272 height 24
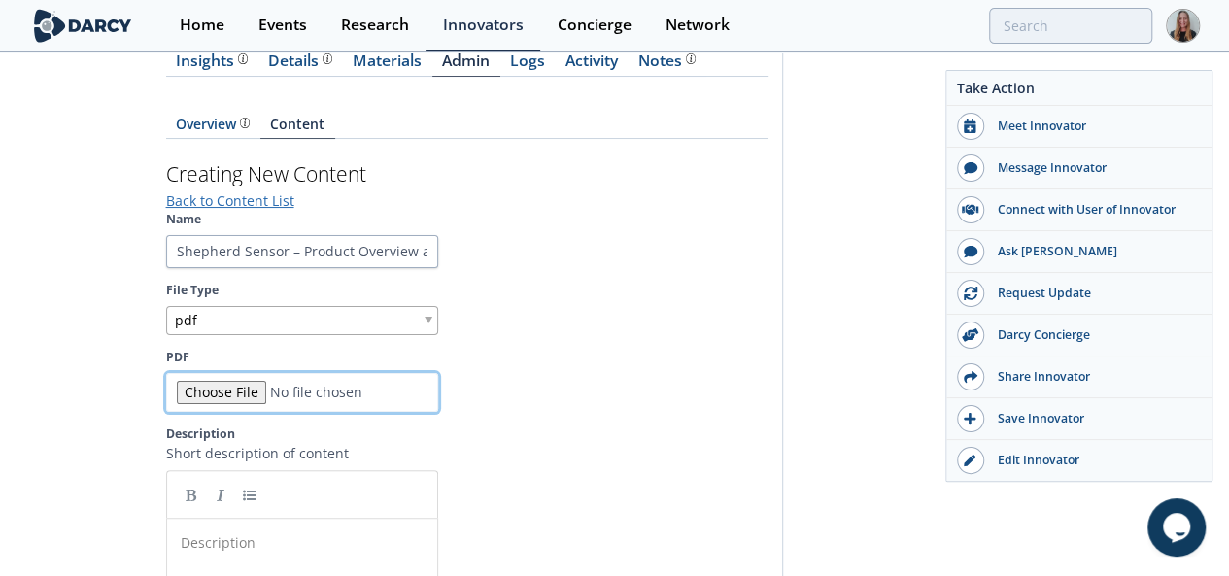
click at [166, 382] on input "PDF" at bounding box center [302, 392] width 272 height 39
type input "C:\fakepath\Shepherd Sensors.pdf"
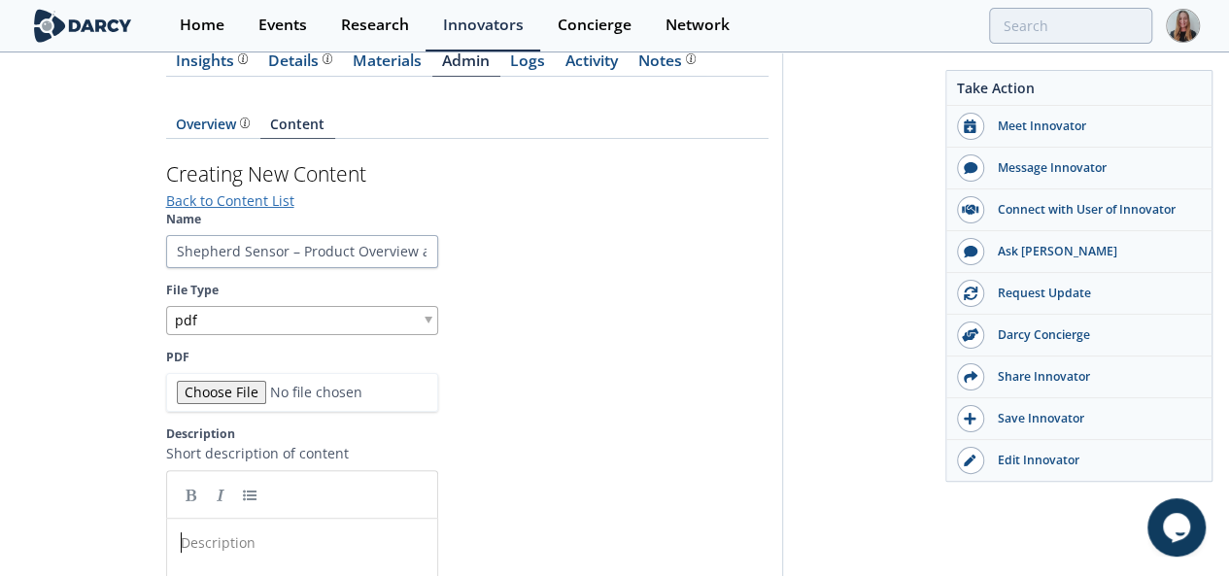
click at [177, 532] on pre "​" at bounding box center [310, 542] width 266 height 20
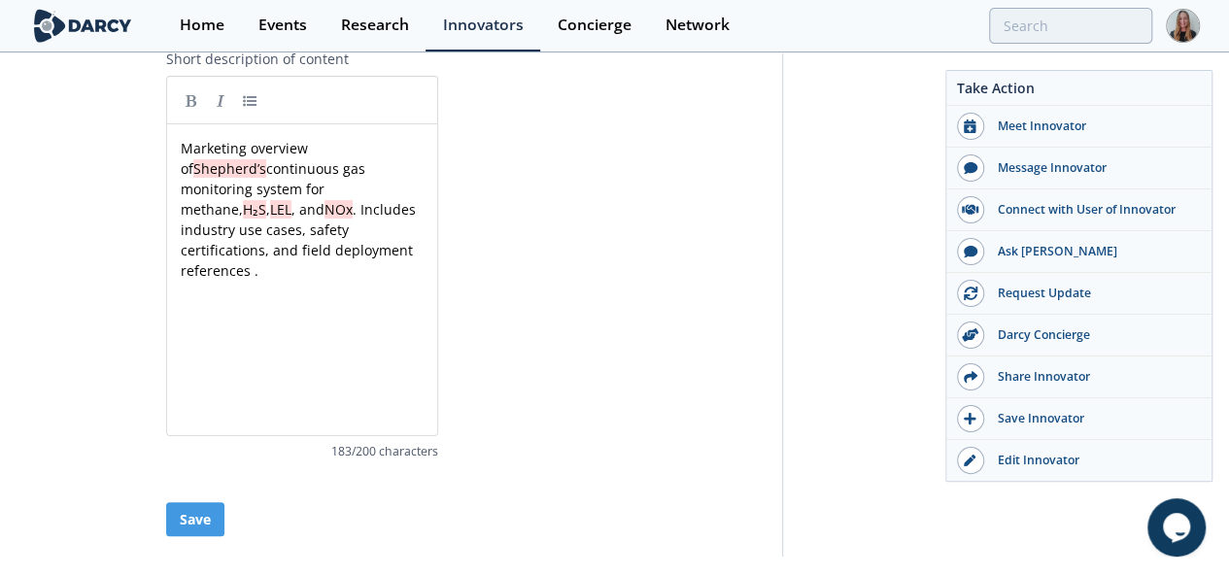
scroll to position [674, 0]
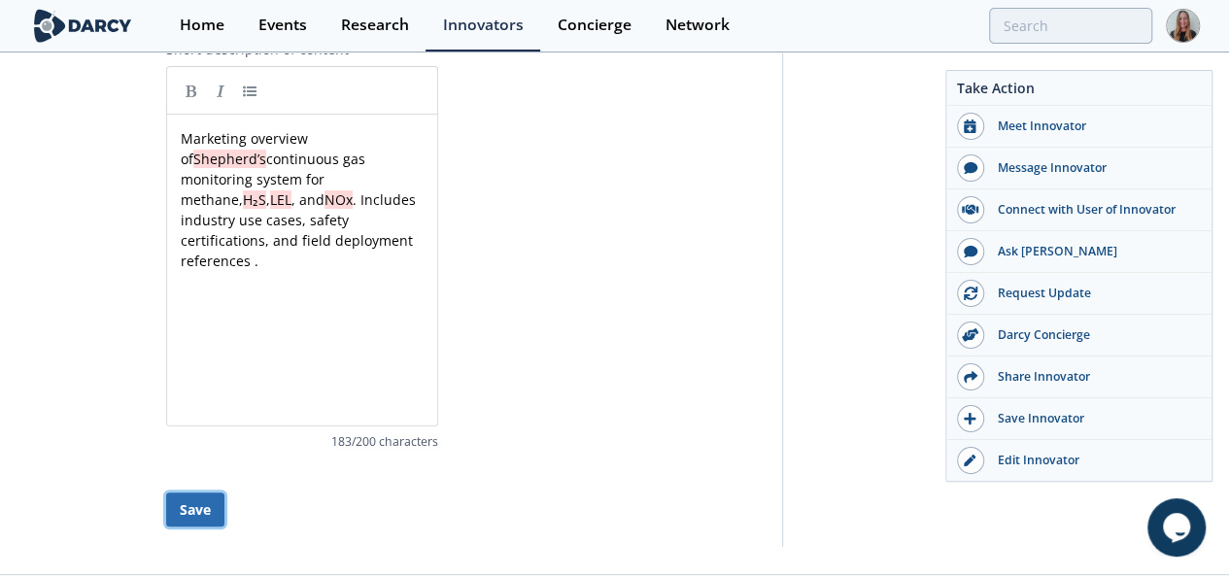
click at [166, 495] on button "Save" at bounding box center [195, 510] width 58 height 34
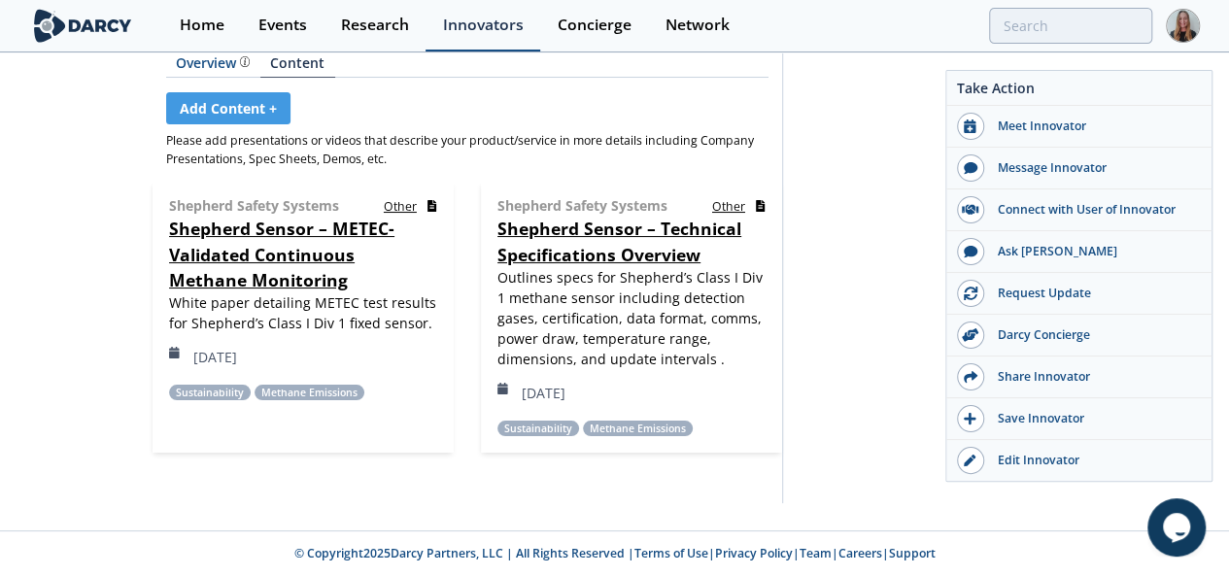
scroll to position [270, 0]
